Goal: Task Accomplishment & Management: Manage account settings

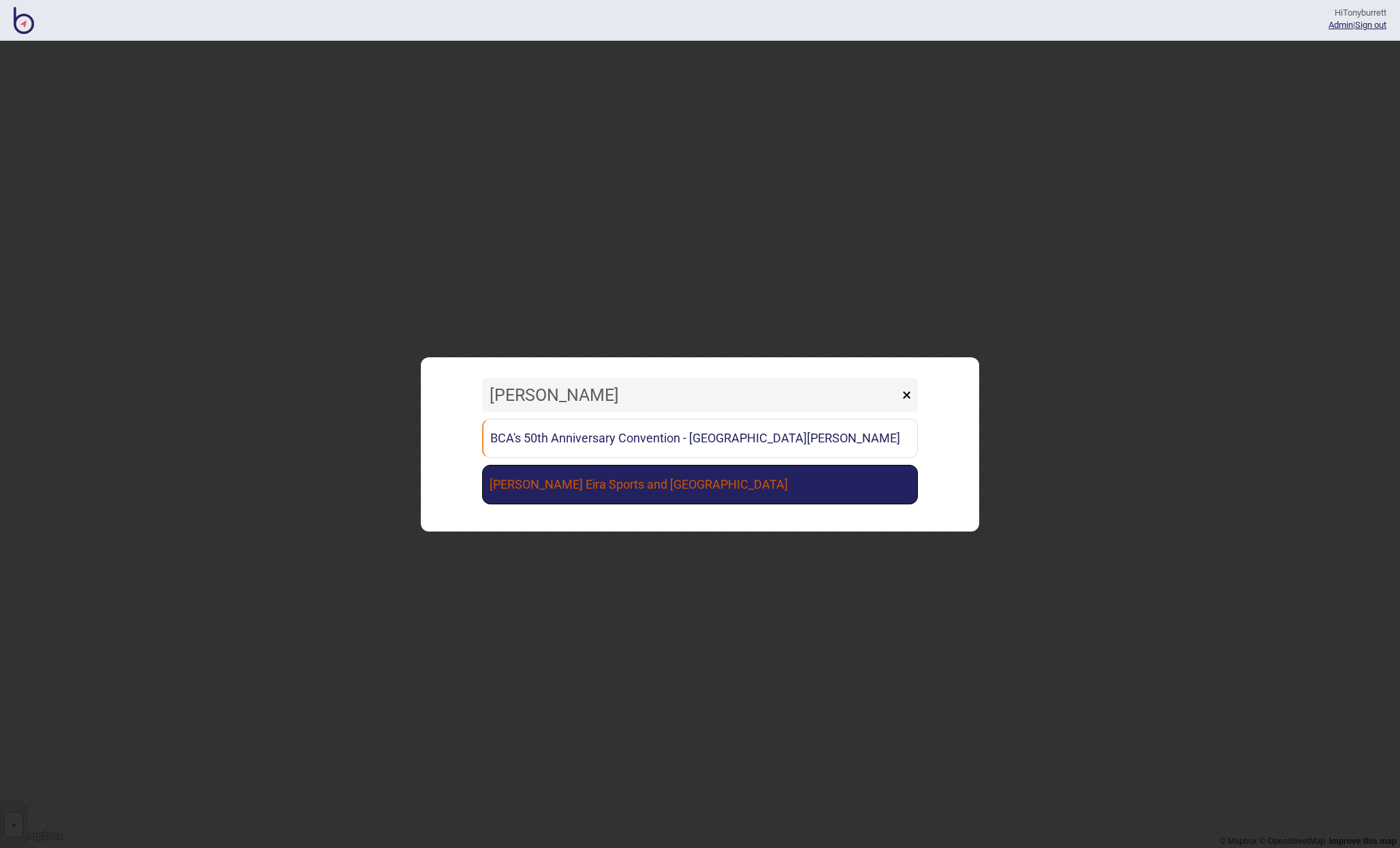
type input "[PERSON_NAME]"
click at [560, 490] on link "[PERSON_NAME] Eira Sports and [GEOGRAPHIC_DATA]" at bounding box center [700, 484] width 435 height 40
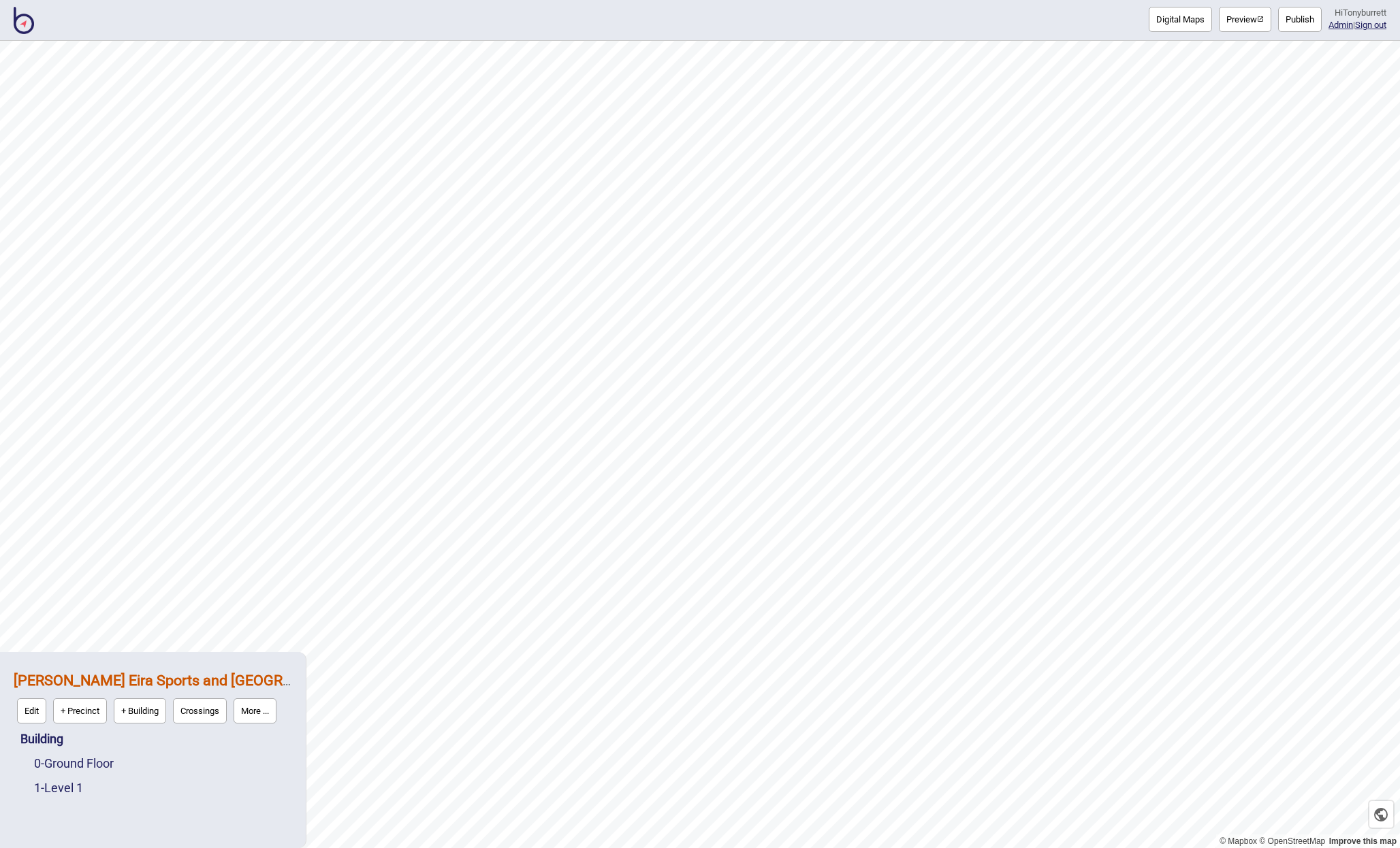
click at [1298, 22] on button "Publish" at bounding box center [1299, 19] width 43 height 26
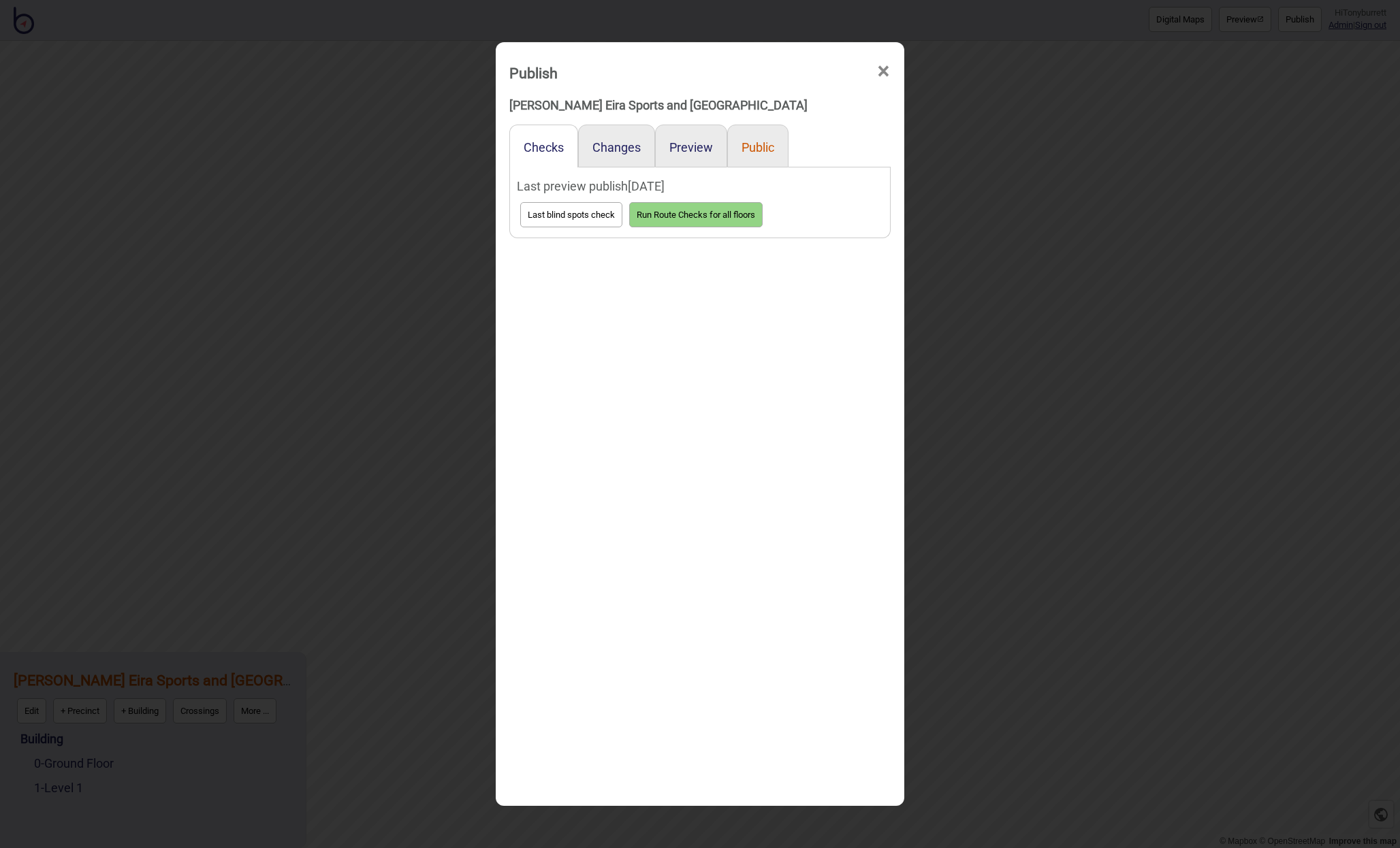
click at [752, 151] on button "Public" at bounding box center [757, 147] width 33 height 14
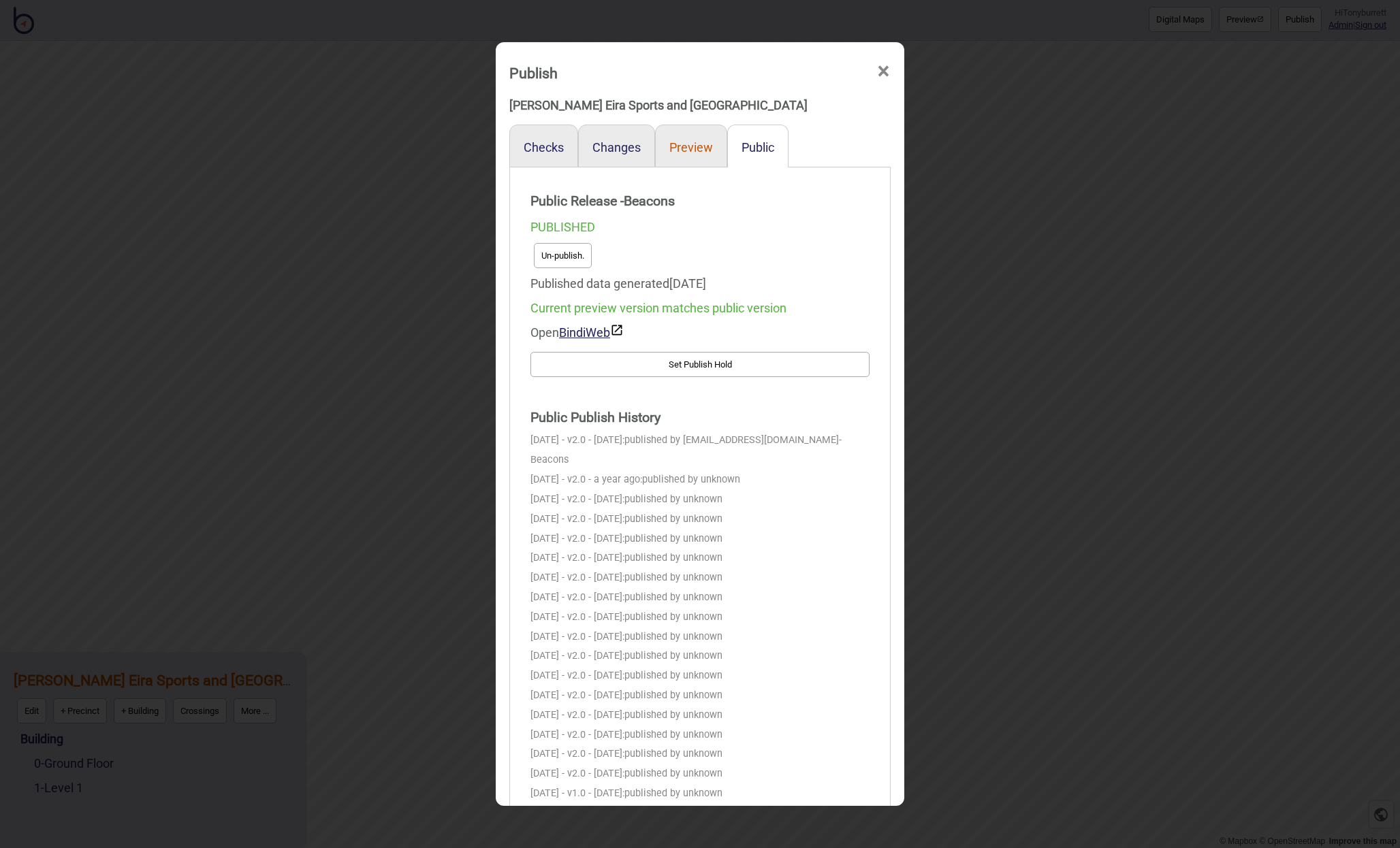
click at [678, 148] on button "Preview" at bounding box center [690, 147] width 43 height 14
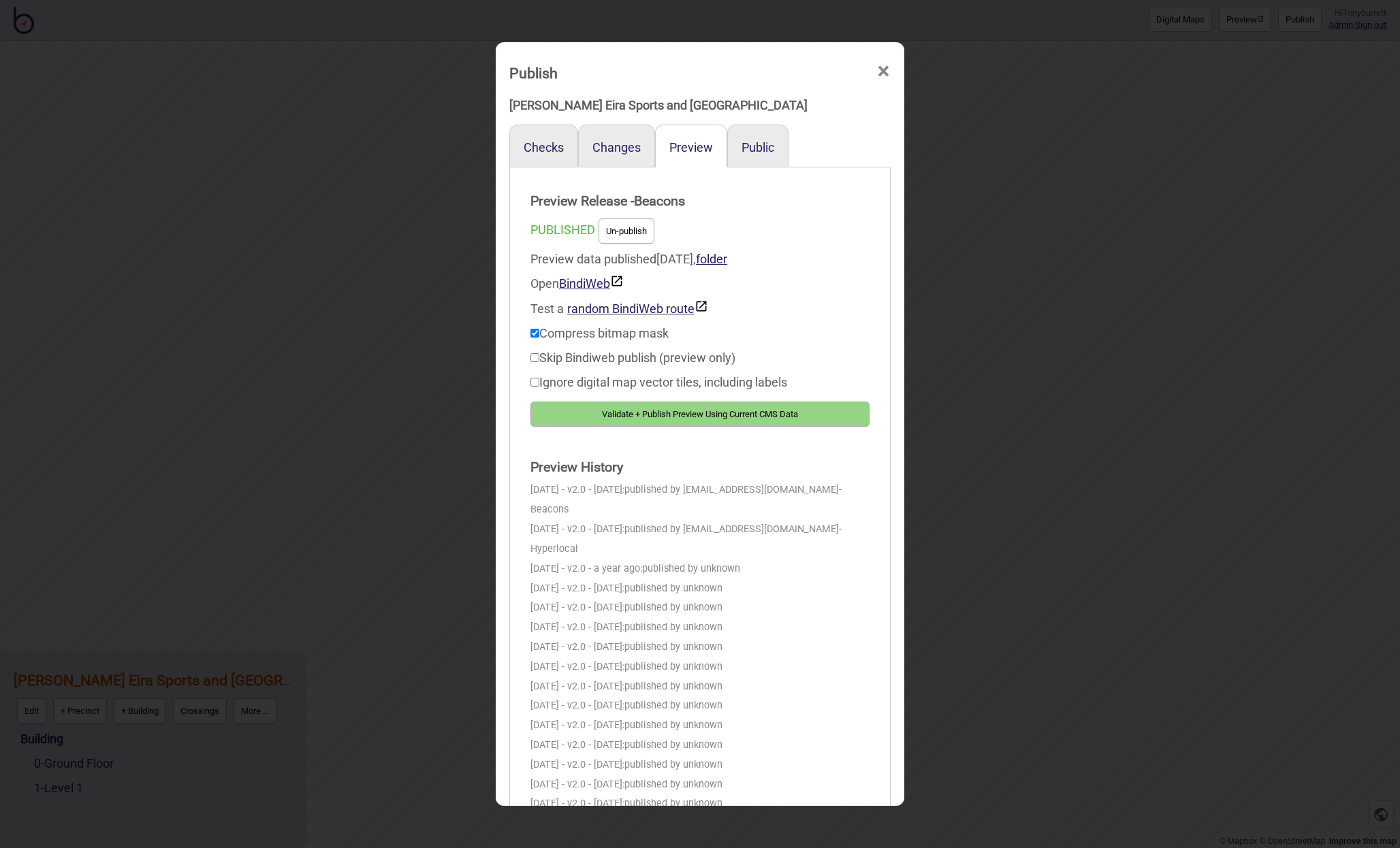
click at [880, 73] on span "×" at bounding box center [883, 71] width 14 height 45
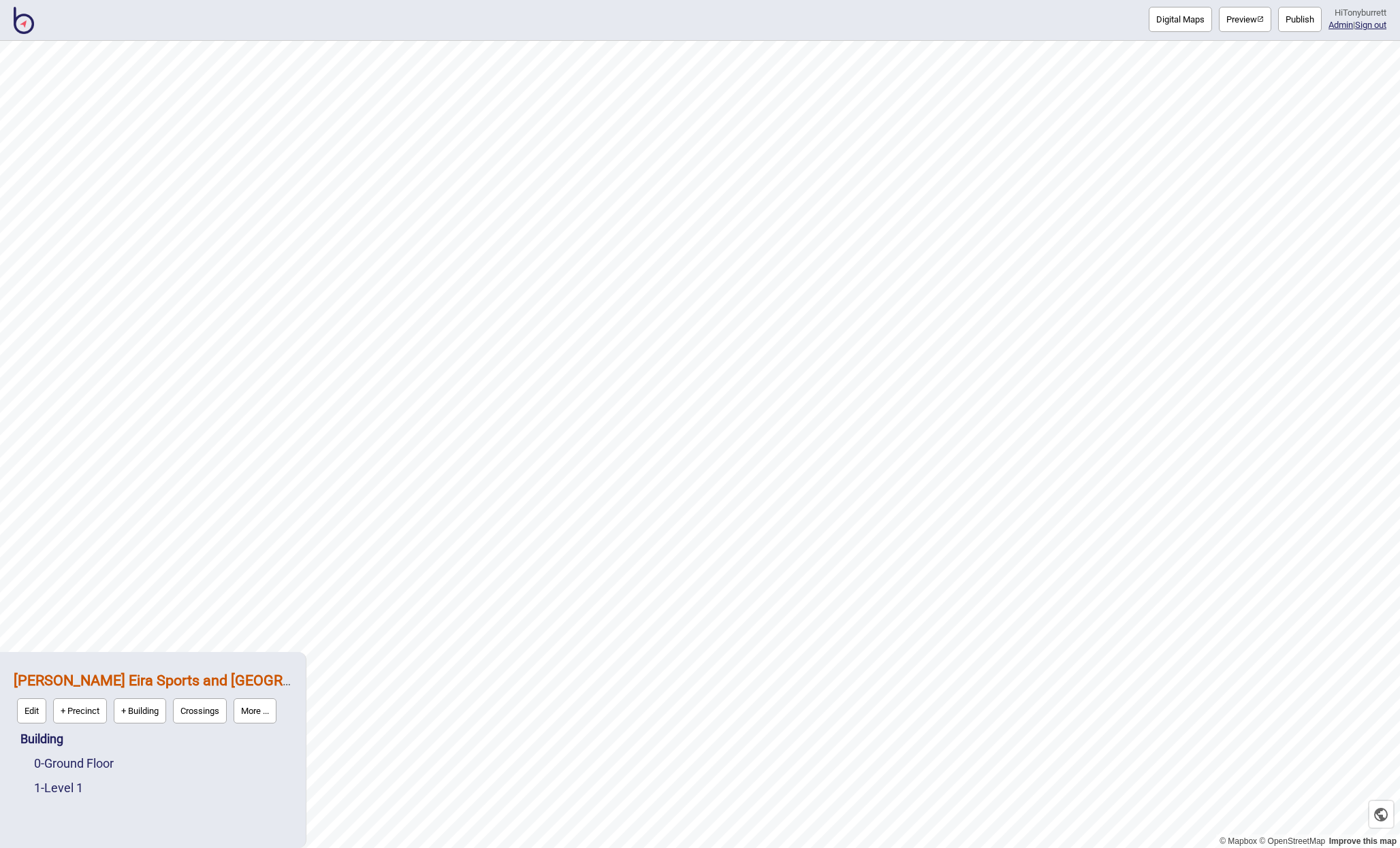
click at [17, 21] on img at bounding box center [23, 20] width 20 height 27
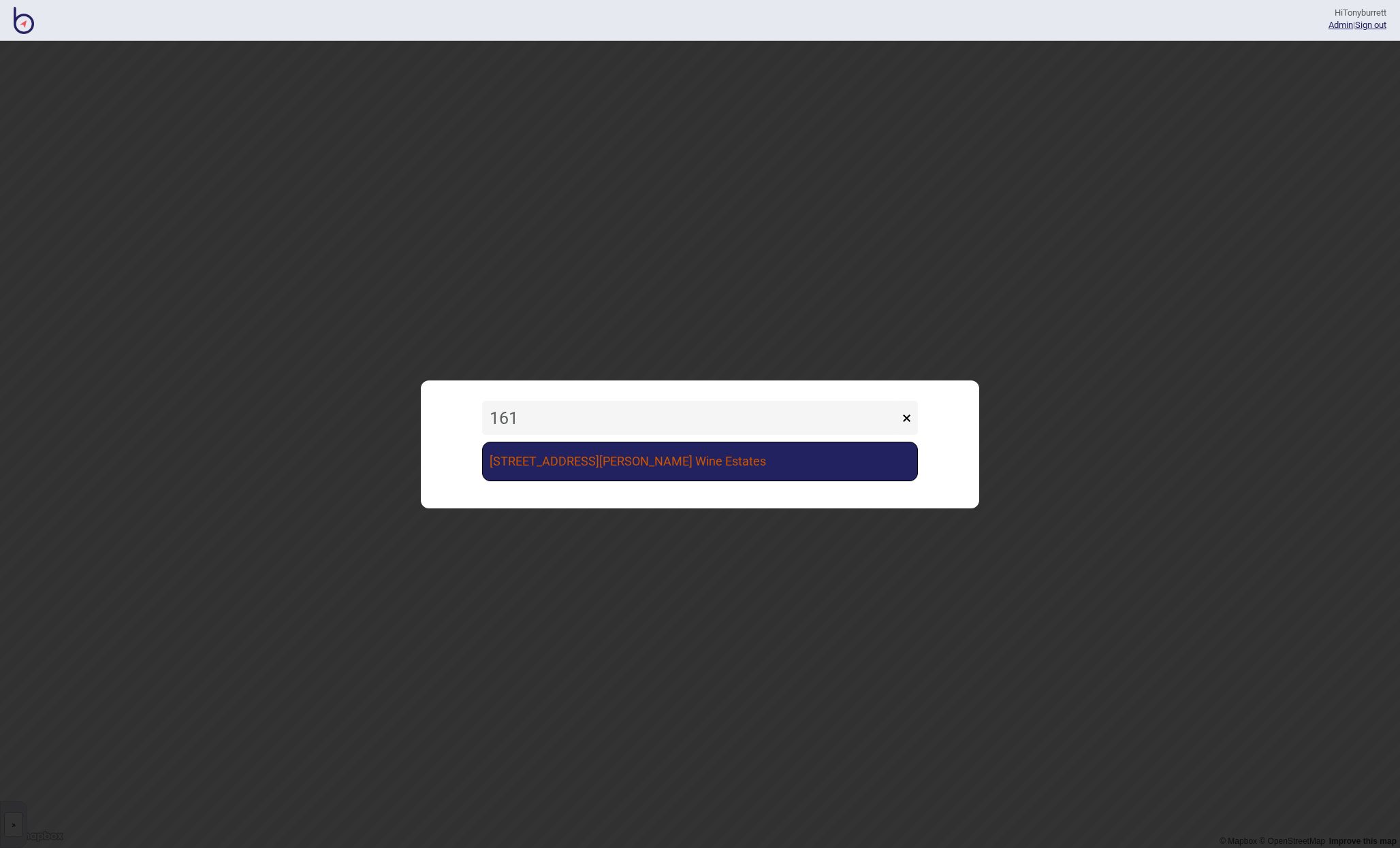
type input "161"
click at [610, 465] on link "[STREET_ADDRESS][PERSON_NAME] Wine Estates" at bounding box center [700, 461] width 435 height 40
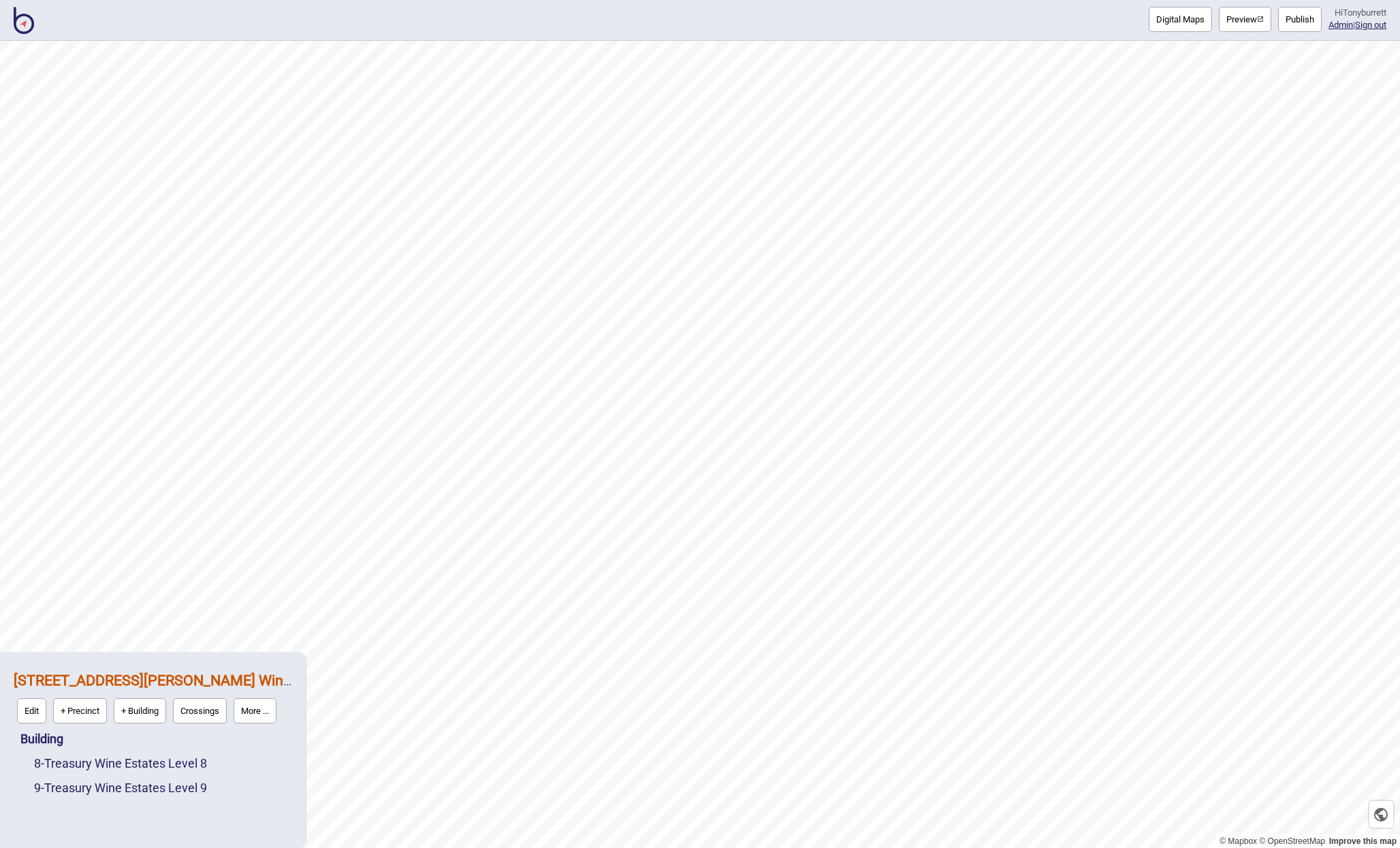
click at [1289, 20] on button "Publish" at bounding box center [1299, 19] width 43 height 26
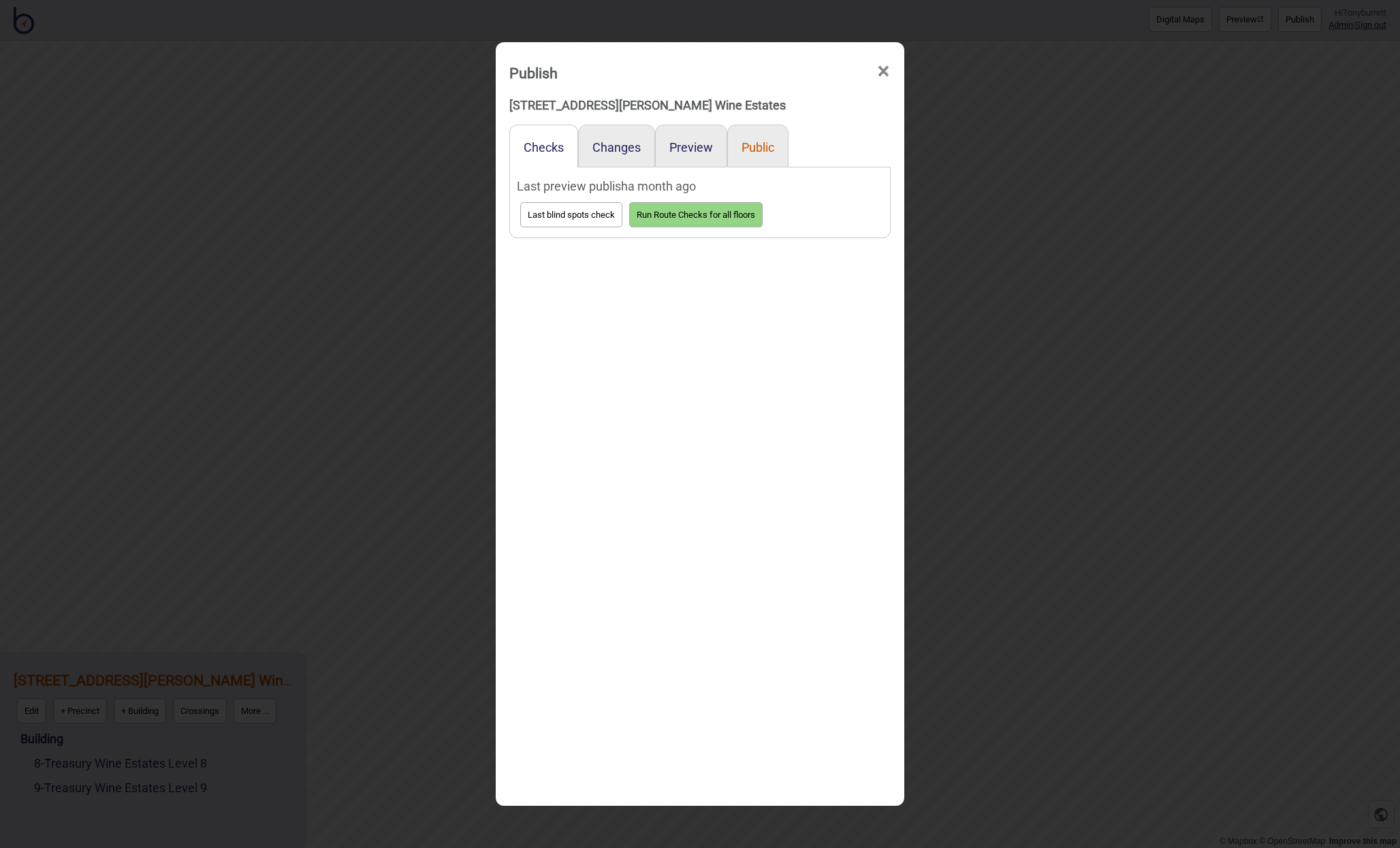
click at [767, 154] on button "Public" at bounding box center [757, 147] width 33 height 14
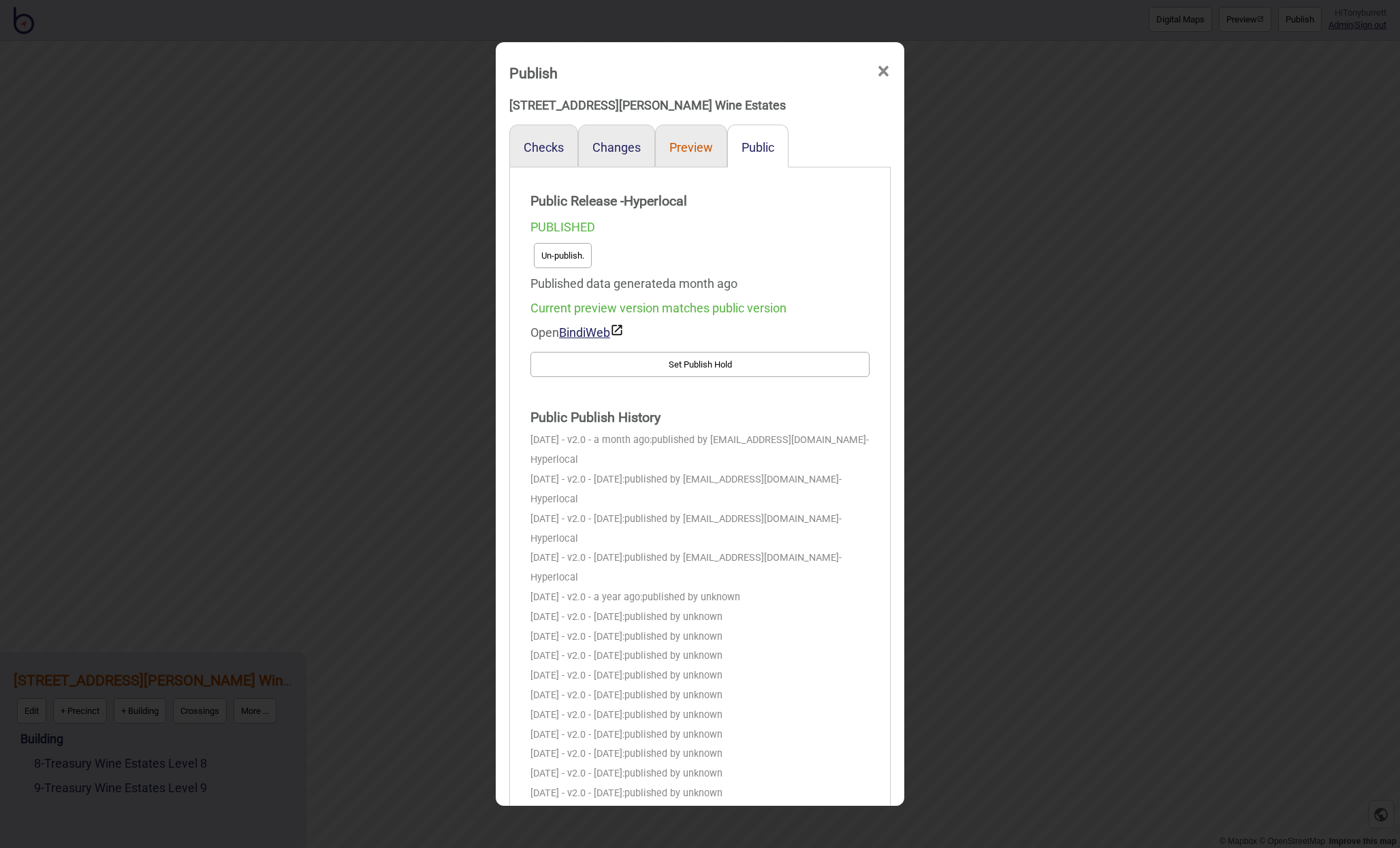
click at [693, 146] on button "Preview" at bounding box center [690, 147] width 43 height 14
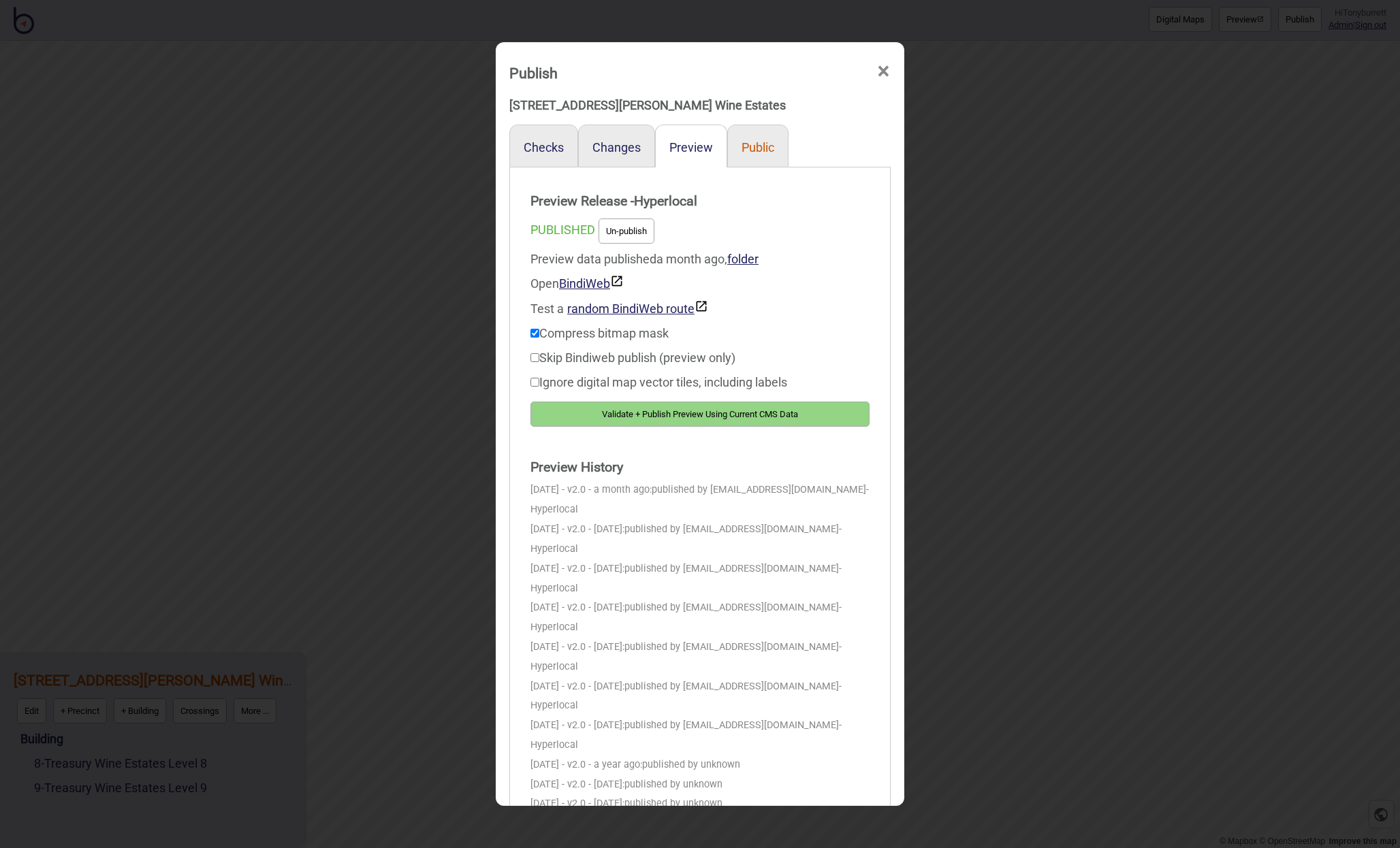
click at [759, 148] on button "Public" at bounding box center [757, 147] width 33 height 14
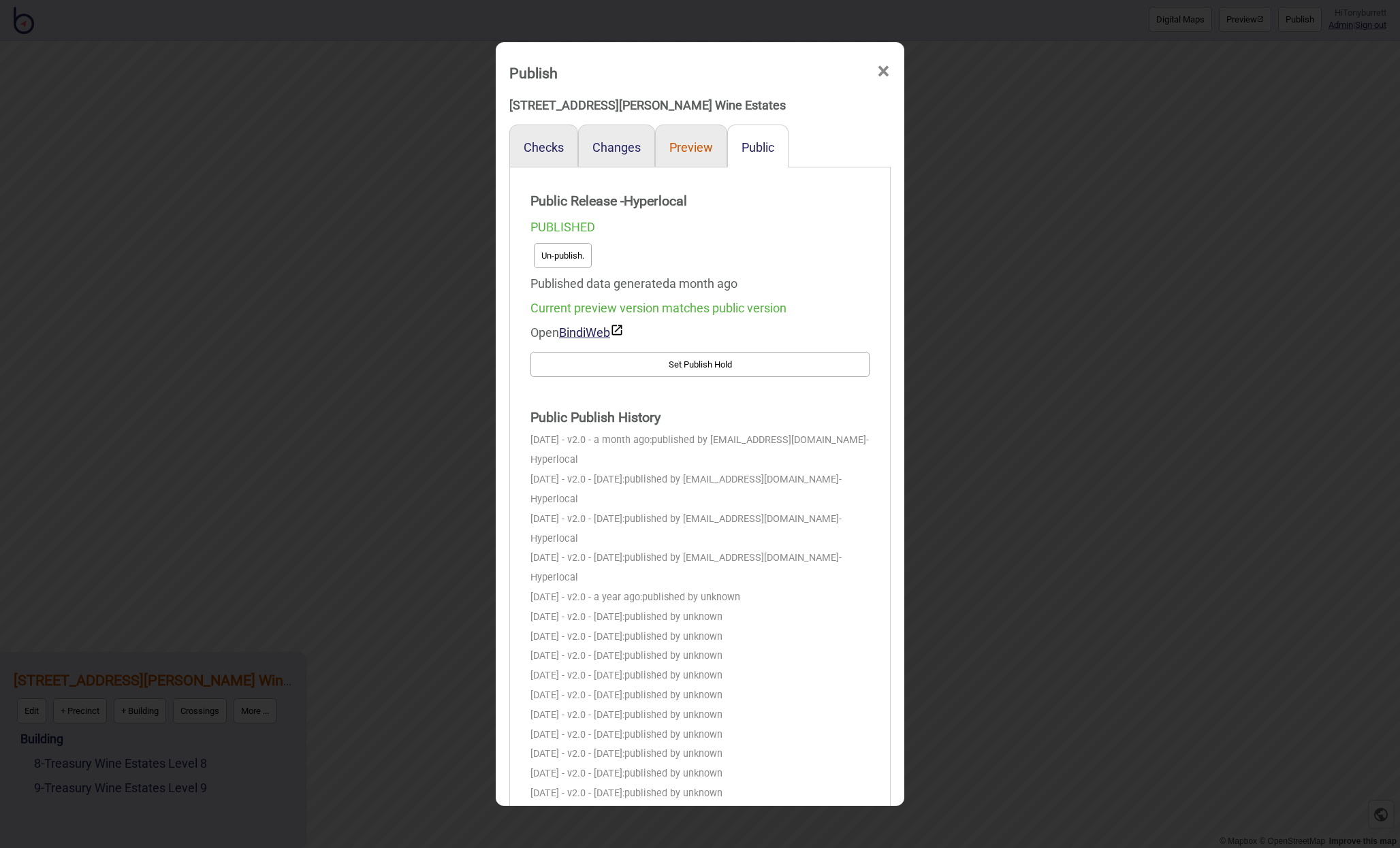
click at [681, 154] on button "Preview" at bounding box center [690, 147] width 43 height 14
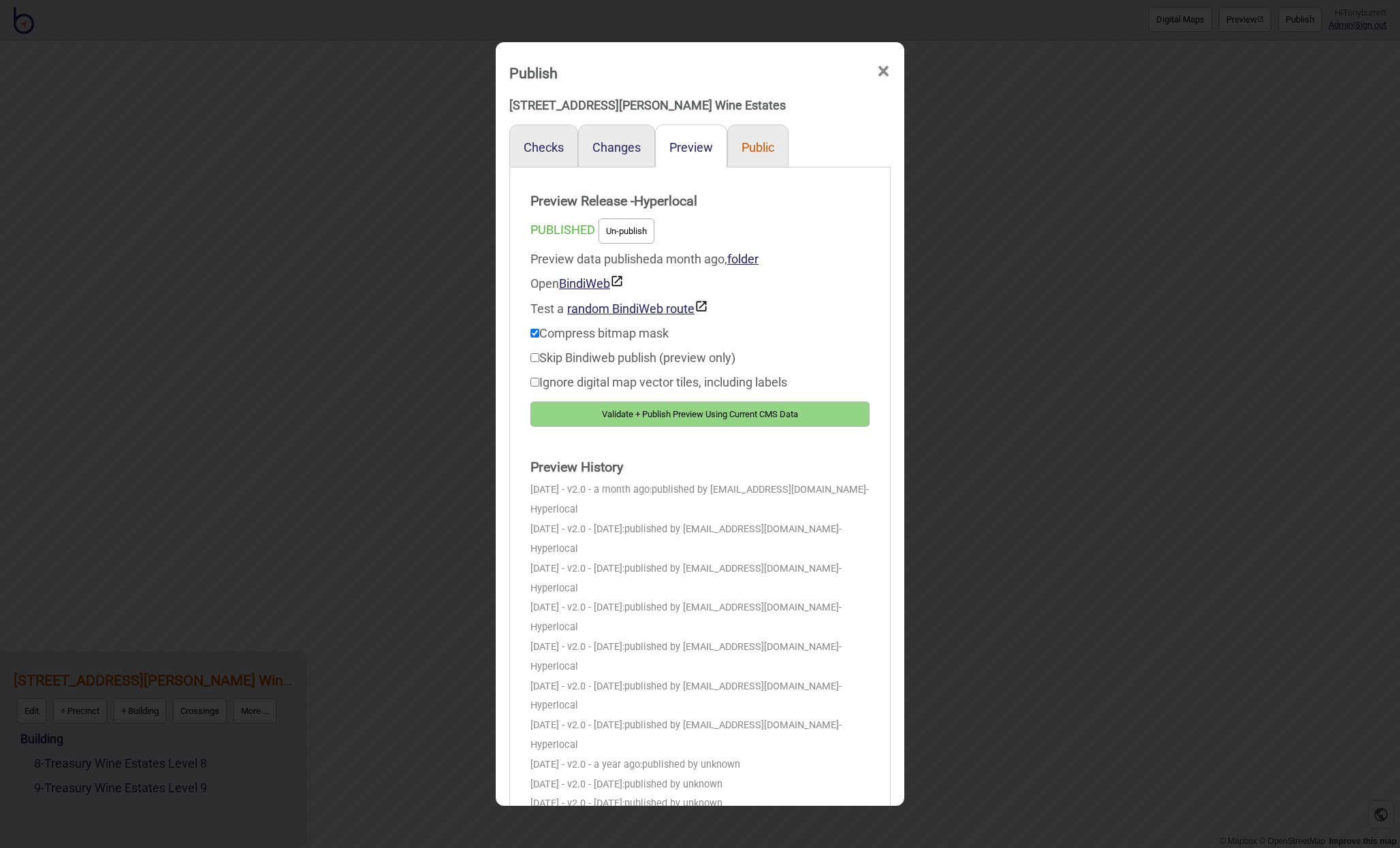
click at [762, 154] on button "Public" at bounding box center [757, 147] width 33 height 14
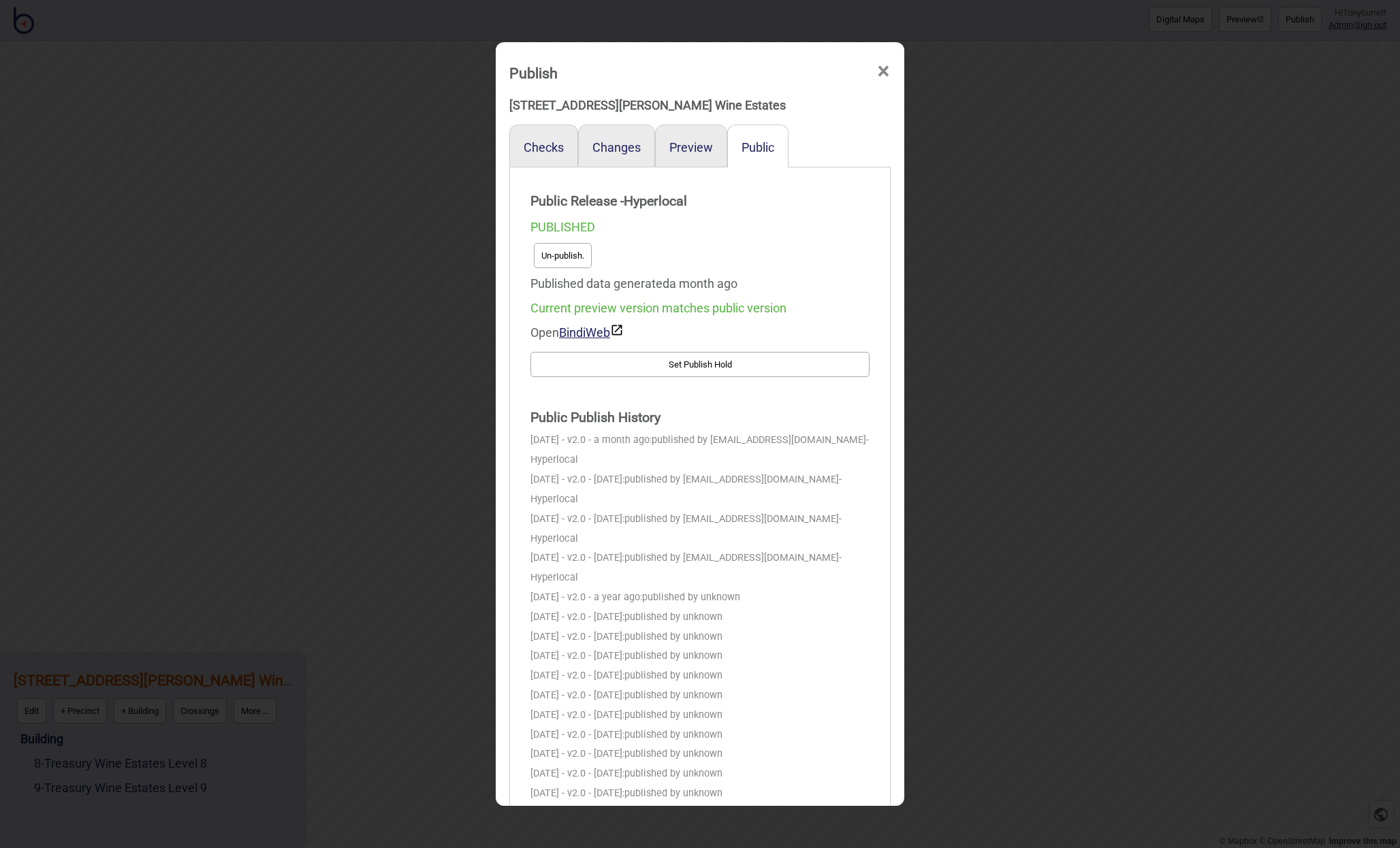
click at [879, 72] on span "×" at bounding box center [883, 71] width 14 height 45
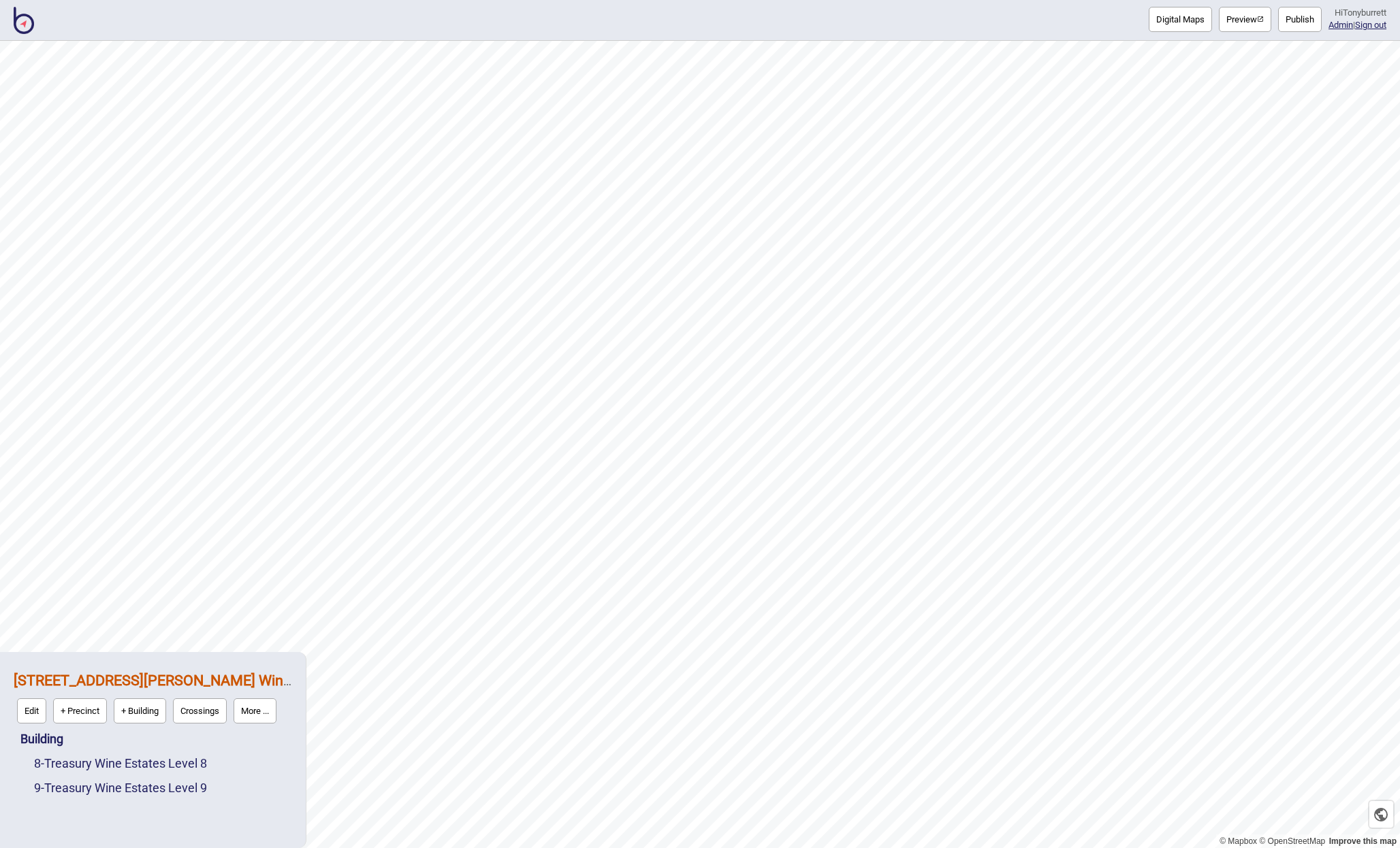
click at [270, 751] on div "8 - Treasury Wine Estates Level 8" at bounding box center [163, 763] width 258 height 25
click at [1293, 19] on button "Publish" at bounding box center [1299, 19] width 43 height 26
